Goal: Complete application form: Complete application form

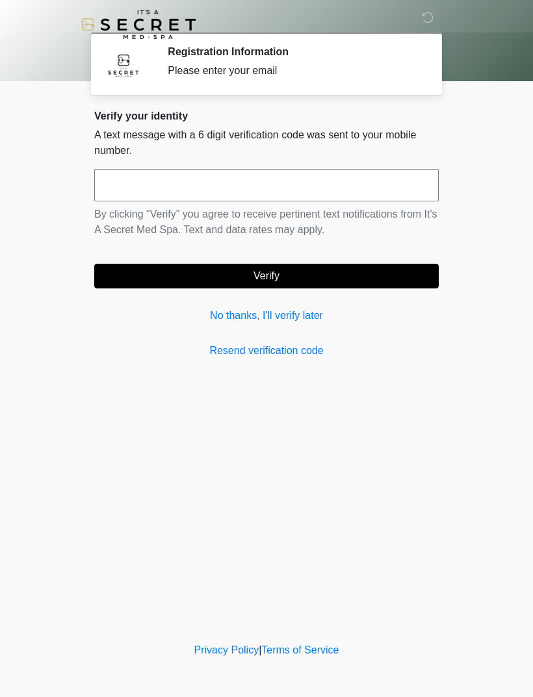
click at [384, 187] on input "text" at bounding box center [266, 185] width 345 height 33
type input "******"
click at [339, 279] on button "Verify" at bounding box center [266, 276] width 345 height 25
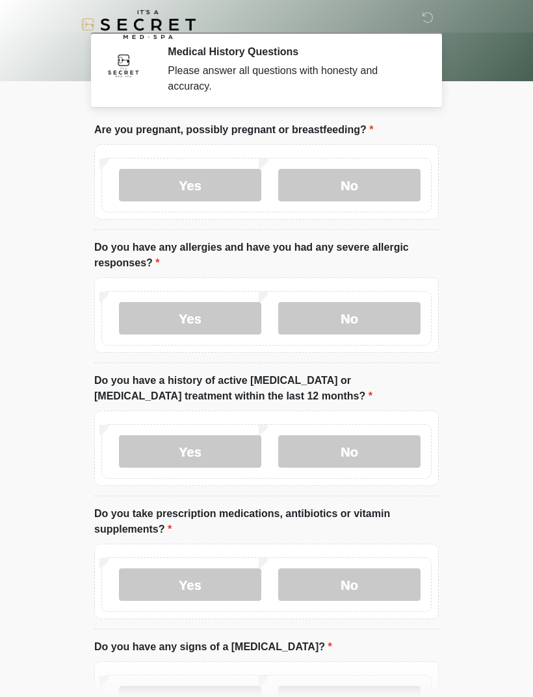
click at [365, 184] on label "No" at bounding box center [349, 185] width 142 height 33
click at [374, 320] on label "No" at bounding box center [349, 318] width 142 height 33
click at [144, 321] on label "Yes" at bounding box center [190, 318] width 142 height 33
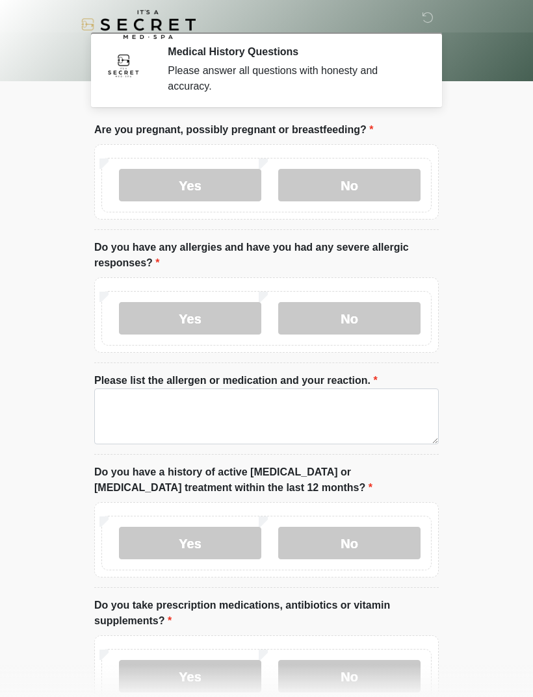
click at [367, 319] on label "No" at bounding box center [349, 318] width 142 height 33
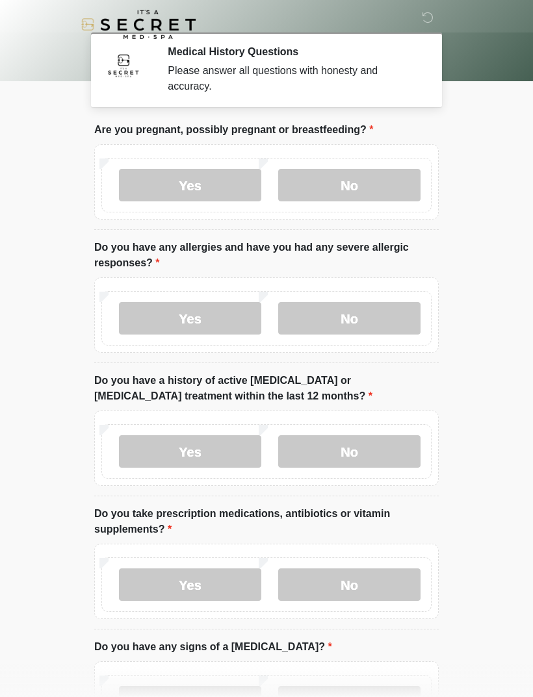
click at [148, 317] on label "Yes" at bounding box center [190, 318] width 142 height 33
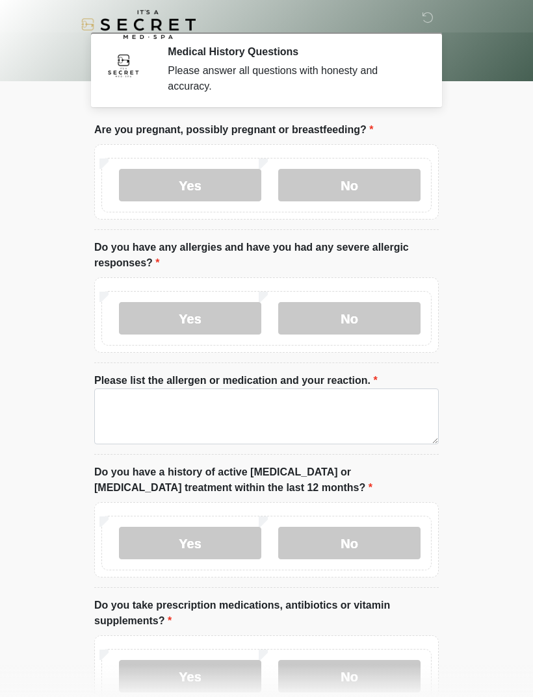
click at [291, 381] on label "Please list the allergen or medication and your reaction." at bounding box center [235, 381] width 283 height 16
click at [291, 389] on textarea "Please list the allergen or medication and your reaction." at bounding box center [266, 417] width 345 height 56
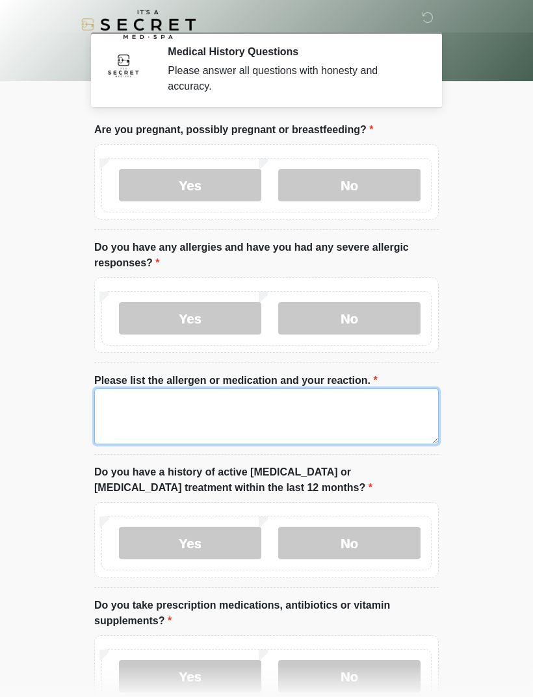
click at [318, 429] on textarea "Please list the allergen or medication and your reaction." at bounding box center [266, 417] width 345 height 56
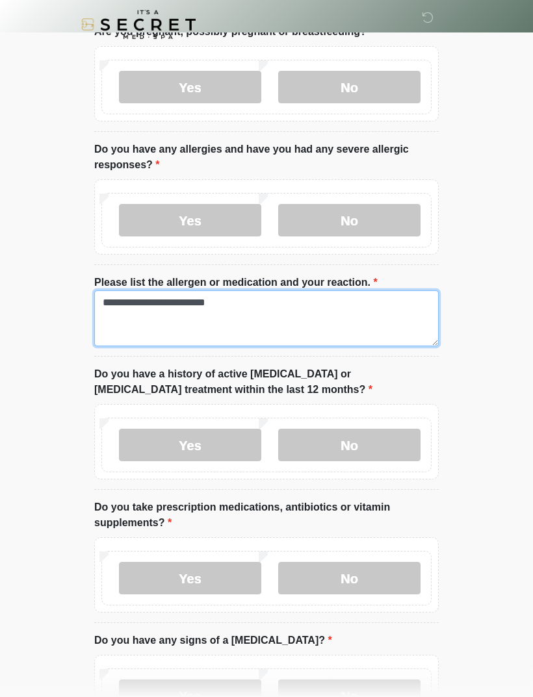
type textarea "**********"
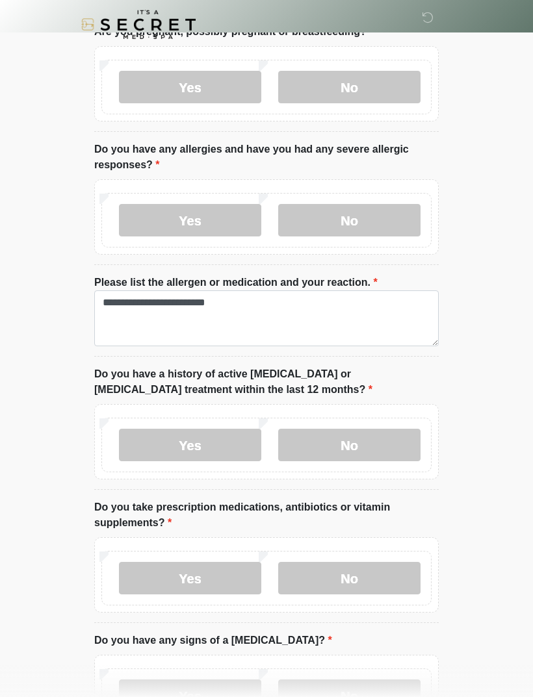
click at [389, 441] on label "No" at bounding box center [349, 445] width 142 height 33
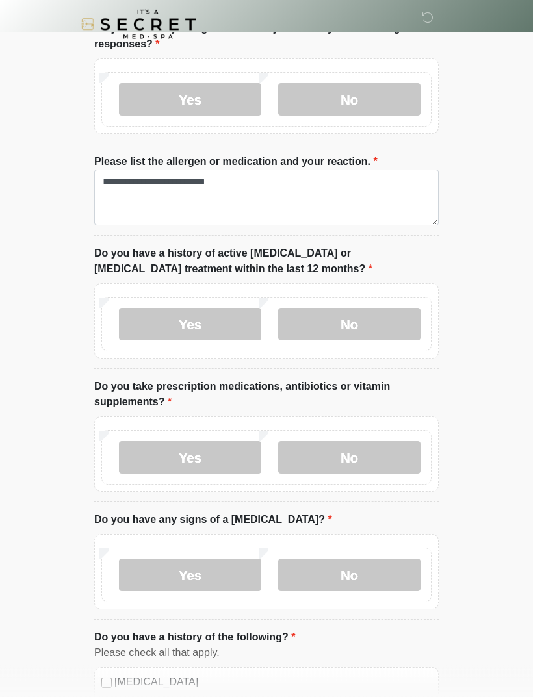
click at [364, 447] on label "No" at bounding box center [349, 458] width 142 height 33
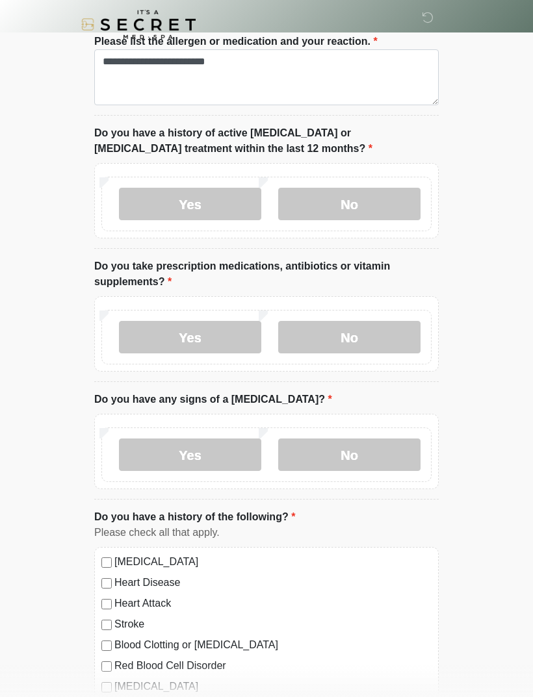
click at [376, 450] on label "No" at bounding box center [349, 455] width 142 height 33
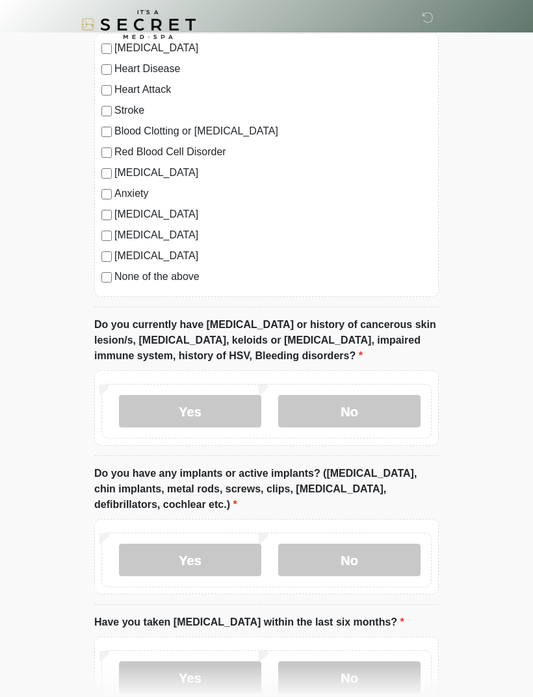
scroll to position [856, 0]
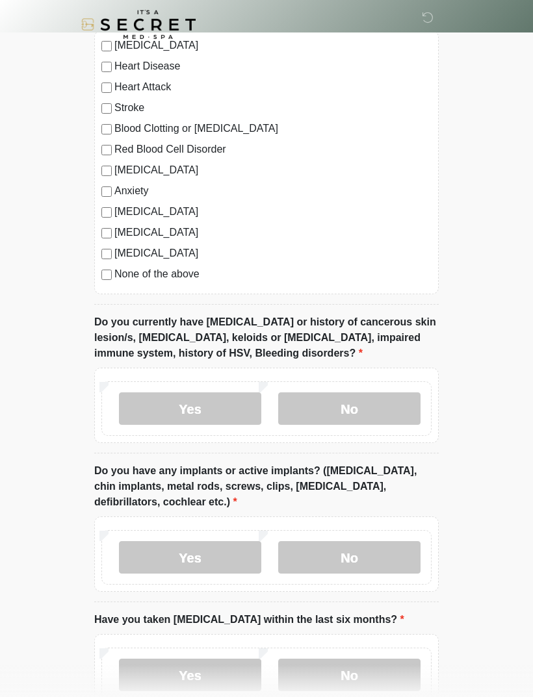
click at [380, 411] on label "No" at bounding box center [349, 409] width 142 height 33
click at [376, 560] on label "No" at bounding box center [349, 557] width 142 height 33
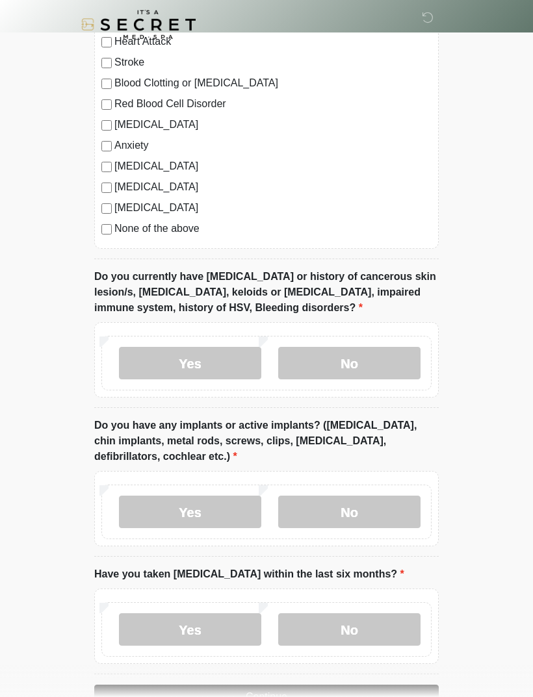
scroll to position [939, 0]
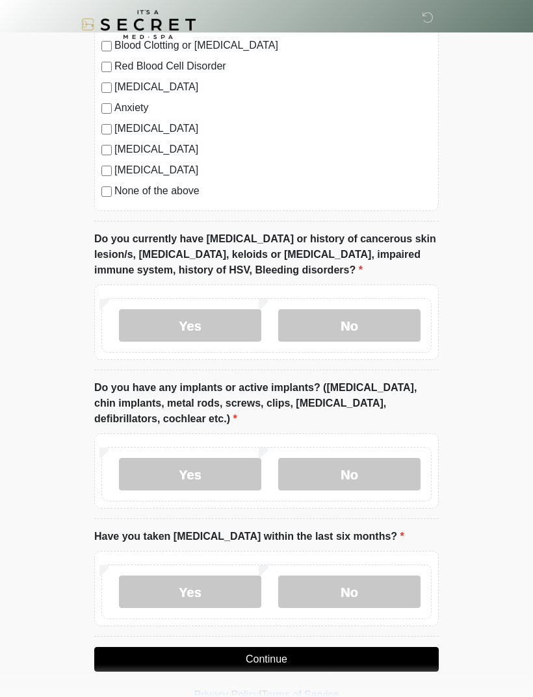
click at [371, 588] on label "No" at bounding box center [349, 592] width 142 height 33
click at [331, 653] on button "Continue" at bounding box center [266, 659] width 345 height 25
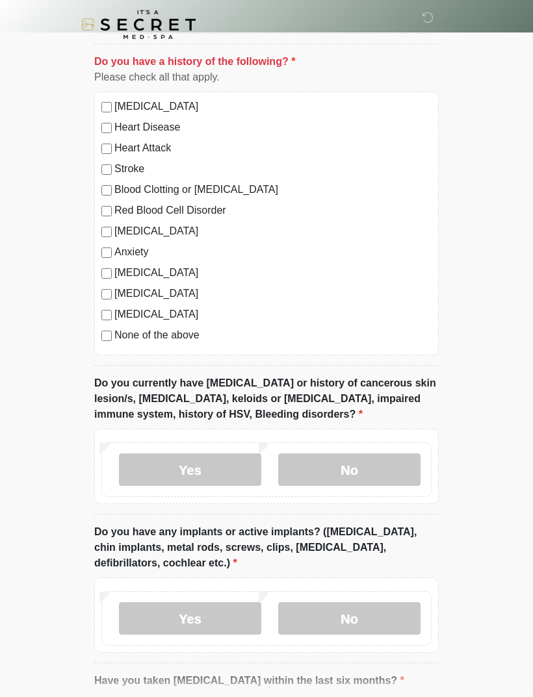
click at [153, 337] on label "None of the above" at bounding box center [272, 336] width 317 height 16
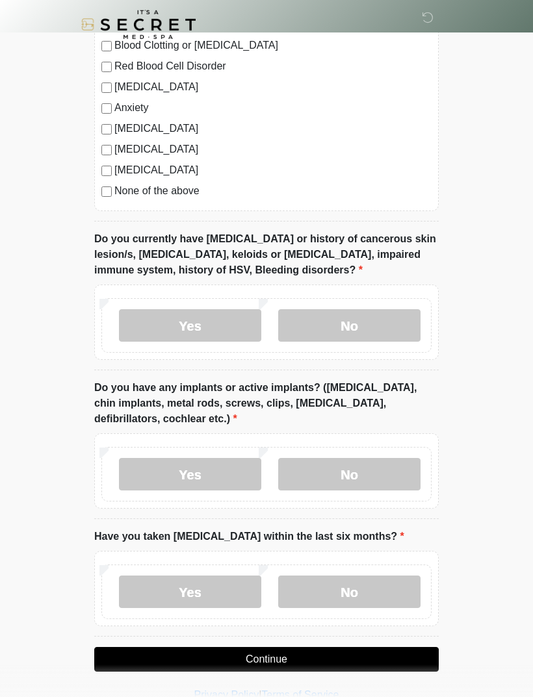
click at [351, 665] on button "Continue" at bounding box center [266, 659] width 345 height 25
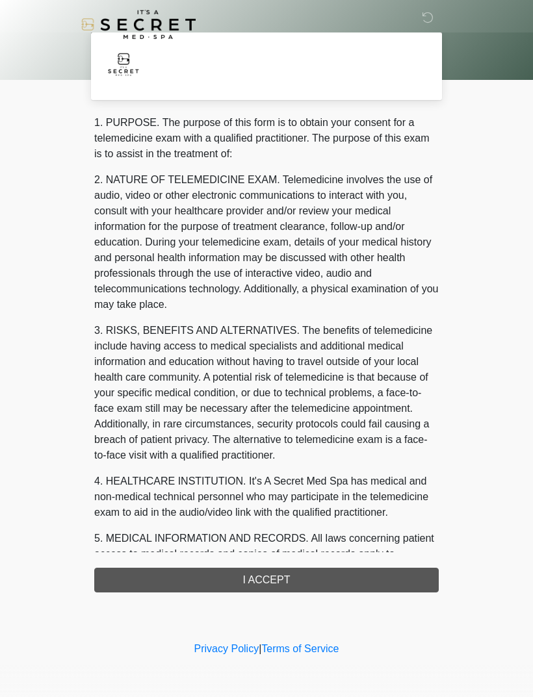
scroll to position [0, 0]
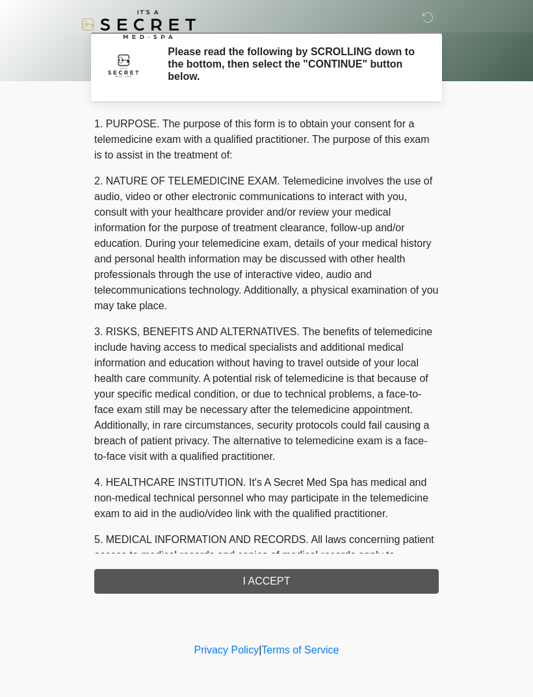
click at [200, 582] on div "1. PURPOSE. The purpose of this form is to obtain your consent for a telemedici…" at bounding box center [266, 355] width 345 height 478
click at [253, 583] on div "1. PURPOSE. The purpose of this form is to obtain your consent for a telemedici…" at bounding box center [266, 355] width 345 height 478
click at [255, 584] on div "1. PURPOSE. The purpose of this form is to obtain your consent for a telemedici…" at bounding box center [266, 355] width 345 height 478
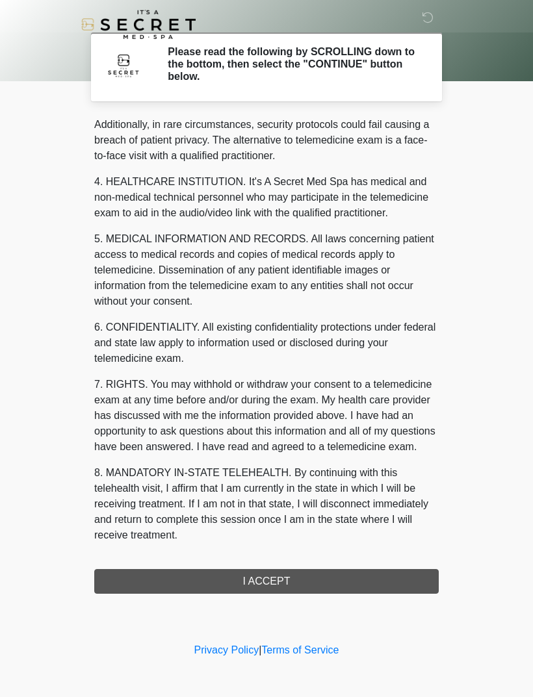
click at [332, 588] on div "1. PURPOSE. The purpose of this form is to obtain your consent for a telemedici…" at bounding box center [266, 355] width 345 height 478
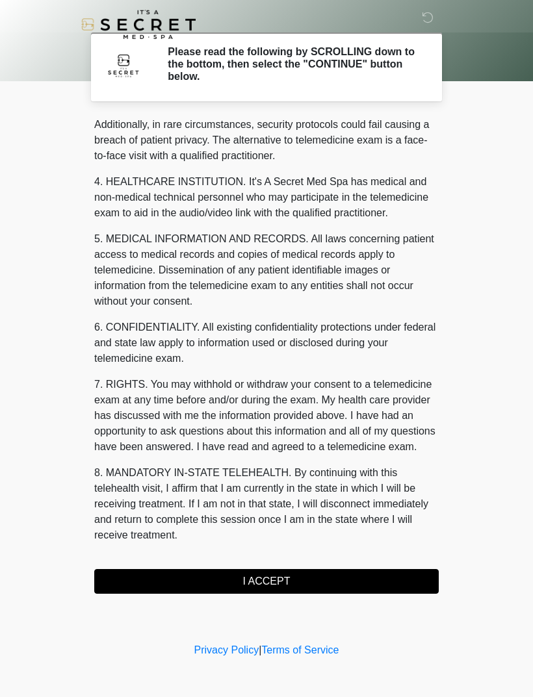
click at [298, 590] on button "I ACCEPT" at bounding box center [266, 581] width 345 height 25
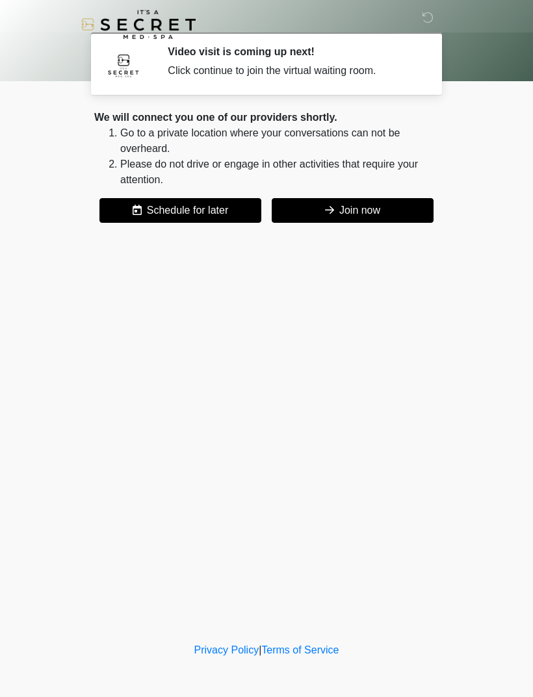
click at [377, 207] on button "Join now" at bounding box center [353, 210] width 162 height 25
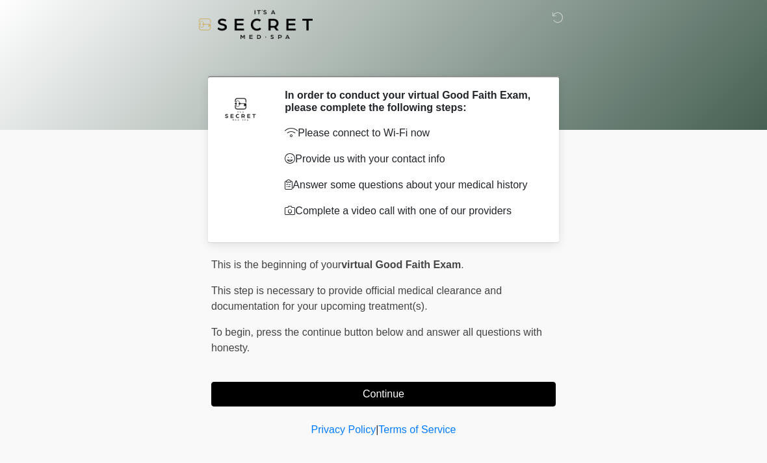
click at [423, 400] on button "Continue" at bounding box center [383, 394] width 345 height 25
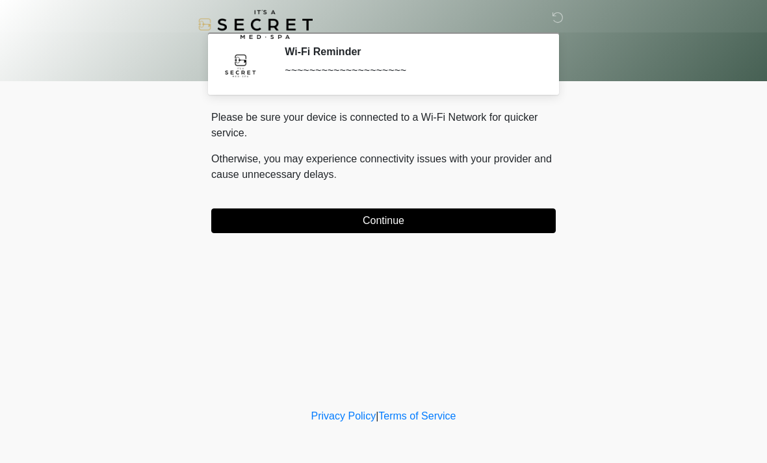
click at [436, 216] on button "Continue" at bounding box center [383, 221] width 345 height 25
